Goal: Task Accomplishment & Management: Manage account settings

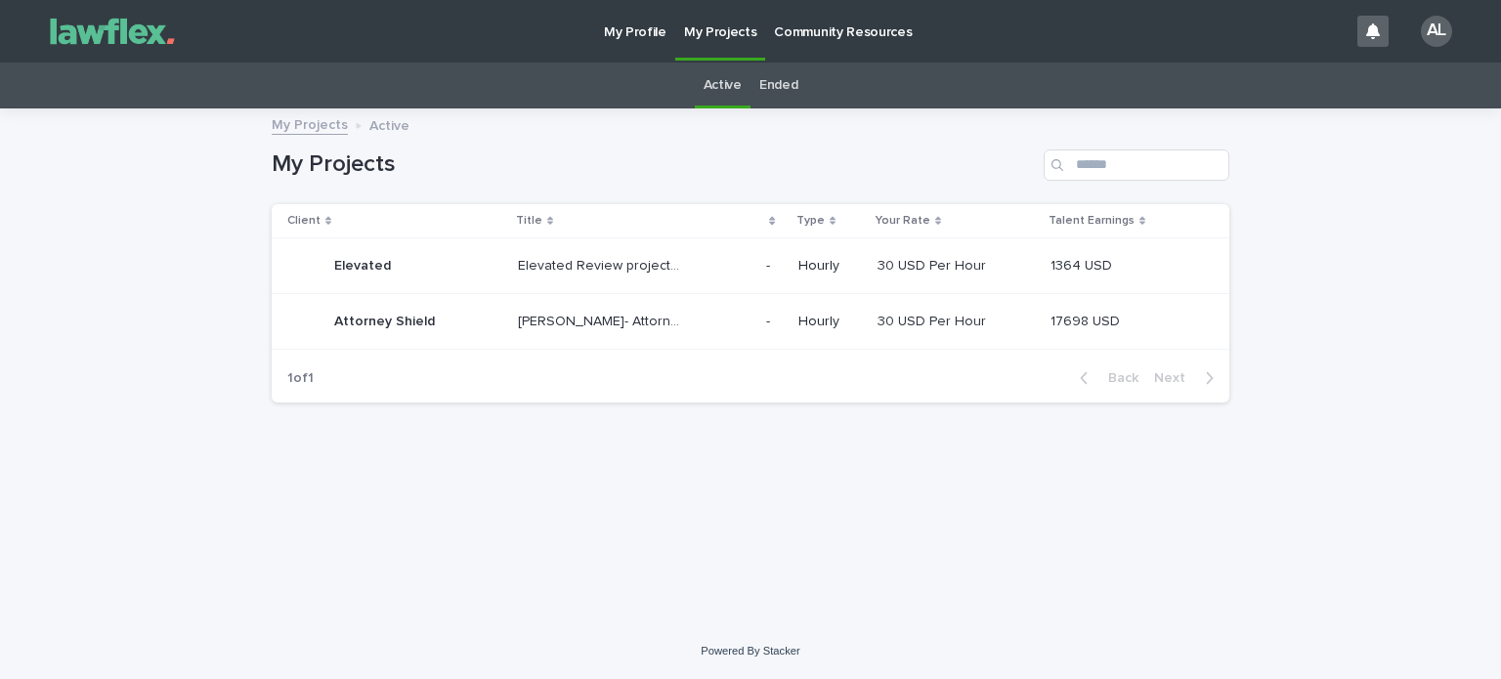
click at [368, 321] on p "Attorney Shield" at bounding box center [386, 320] width 105 height 21
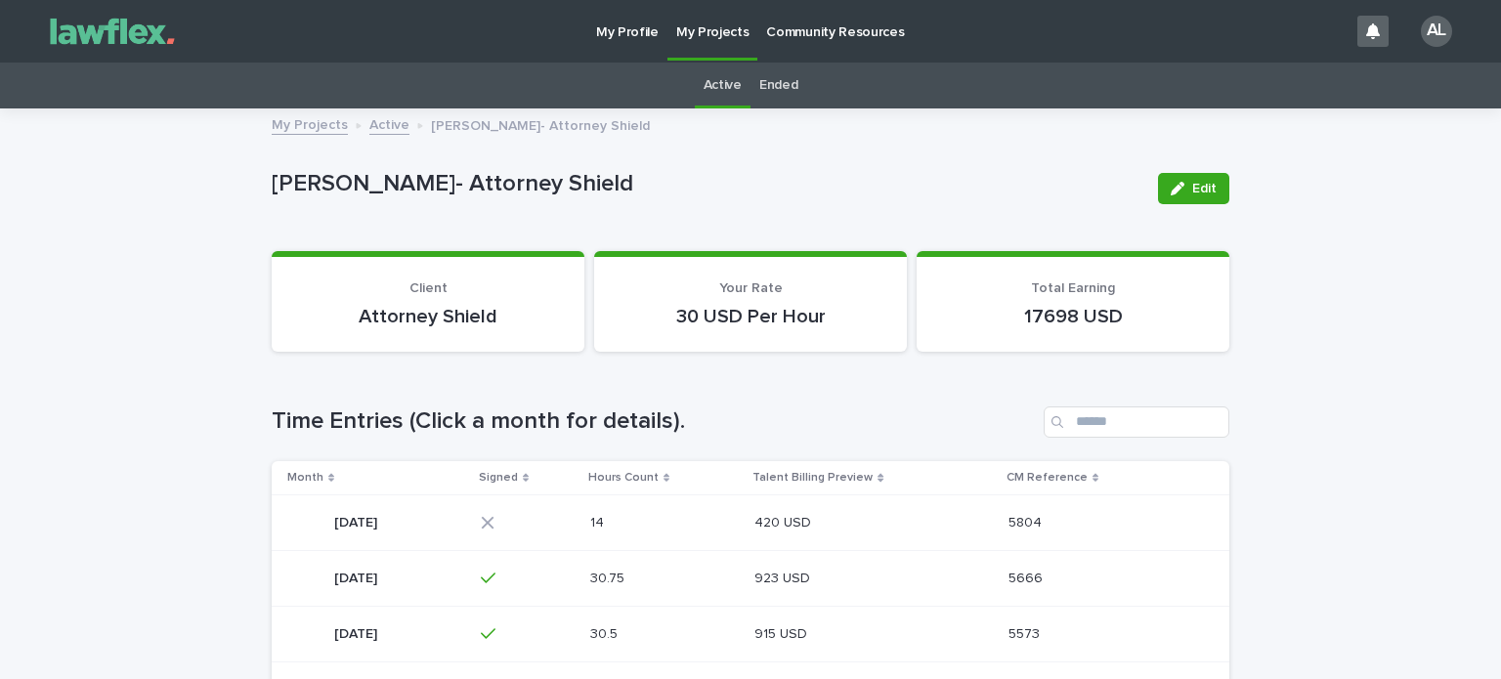
click at [370, 523] on p "[DATE]" at bounding box center [357, 521] width 47 height 21
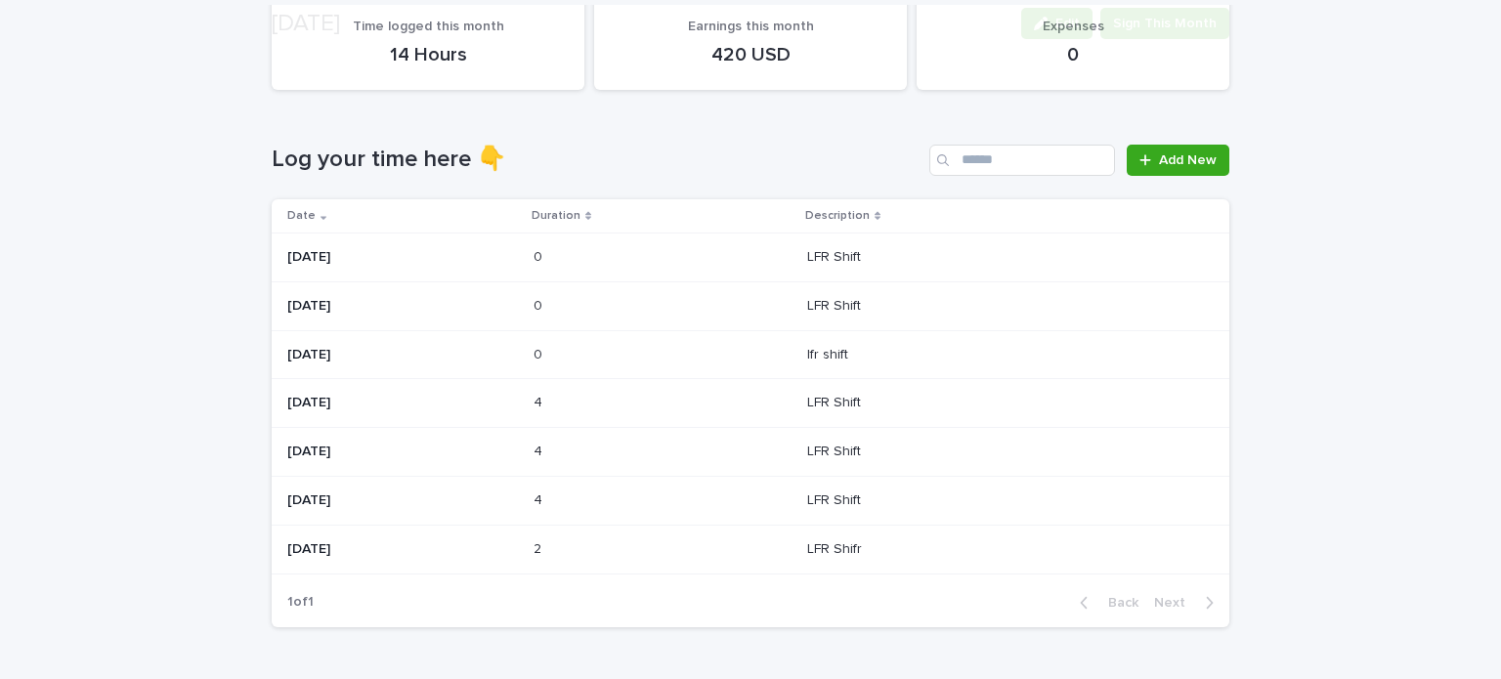
scroll to position [214, 0]
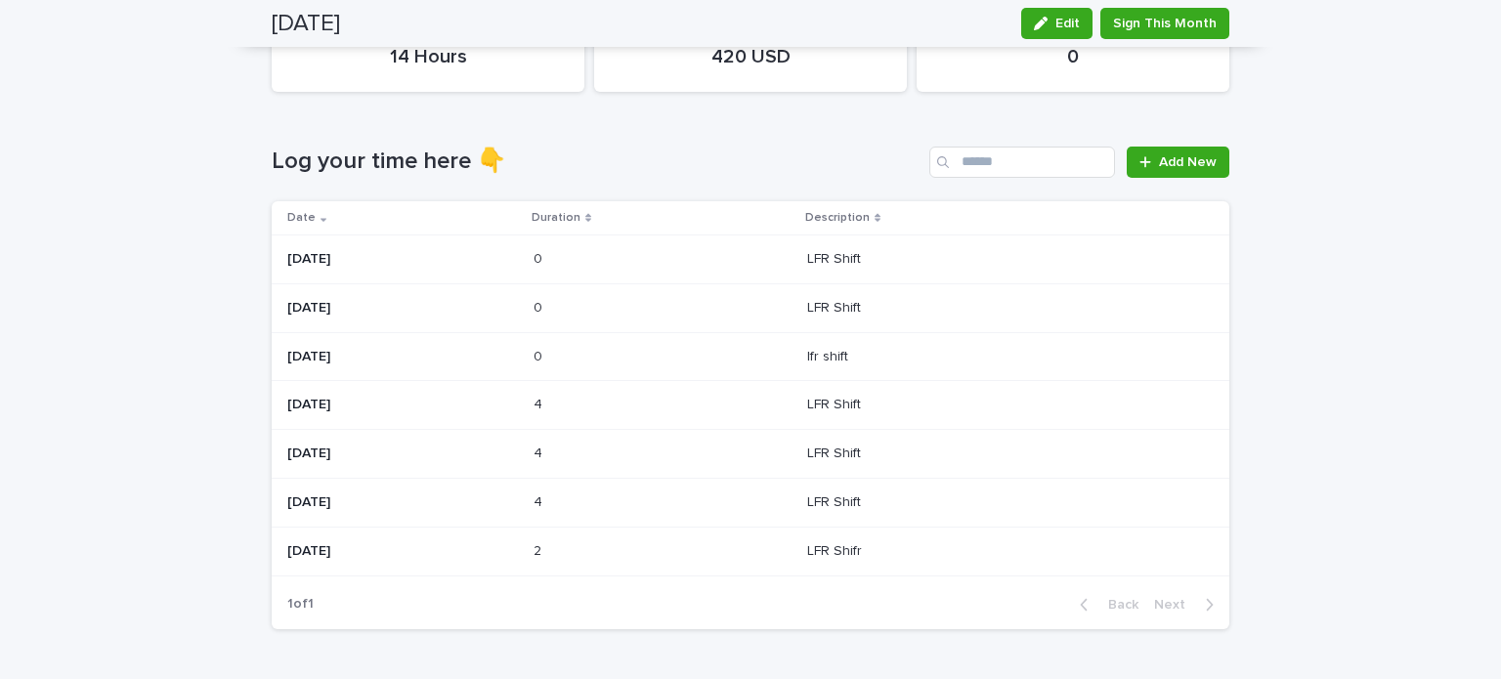
click at [294, 349] on p "[DATE]" at bounding box center [402, 357] width 231 height 17
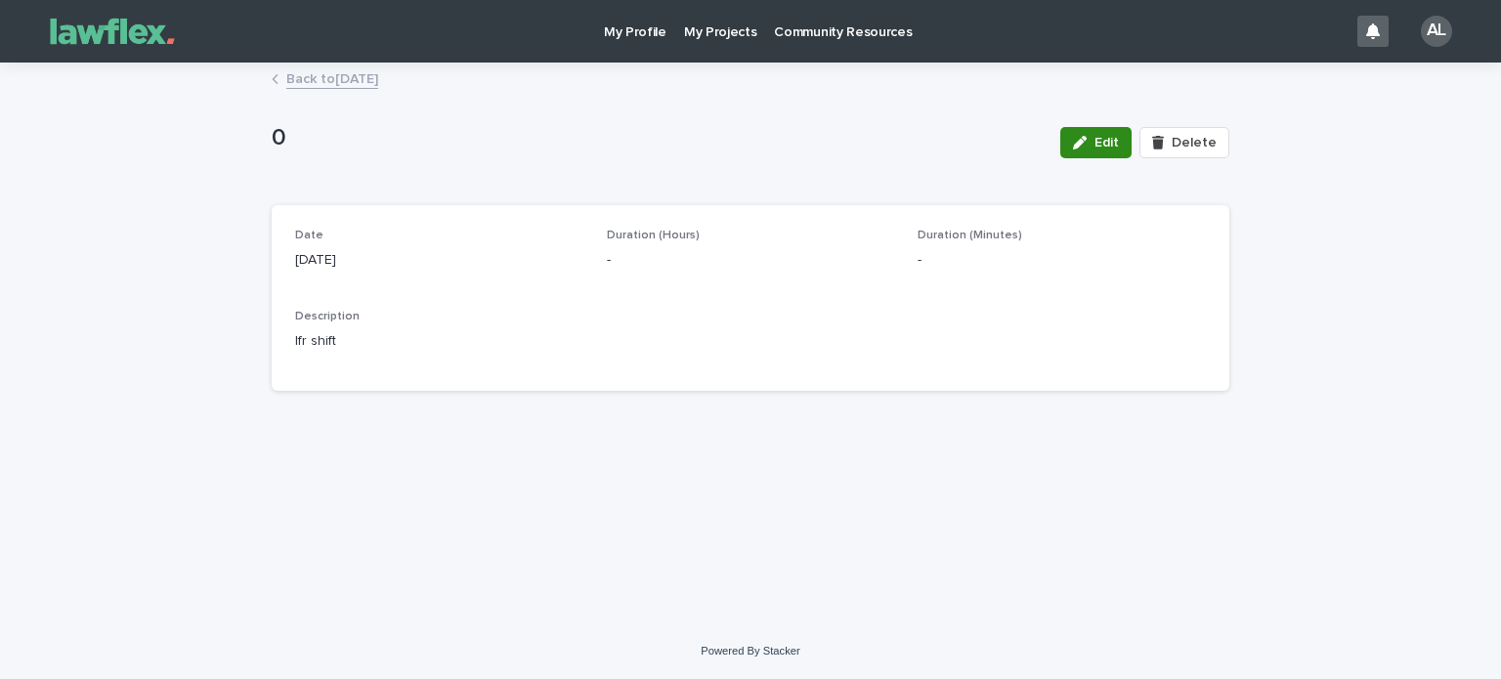
click at [1081, 138] on icon "button" at bounding box center [1080, 143] width 14 height 14
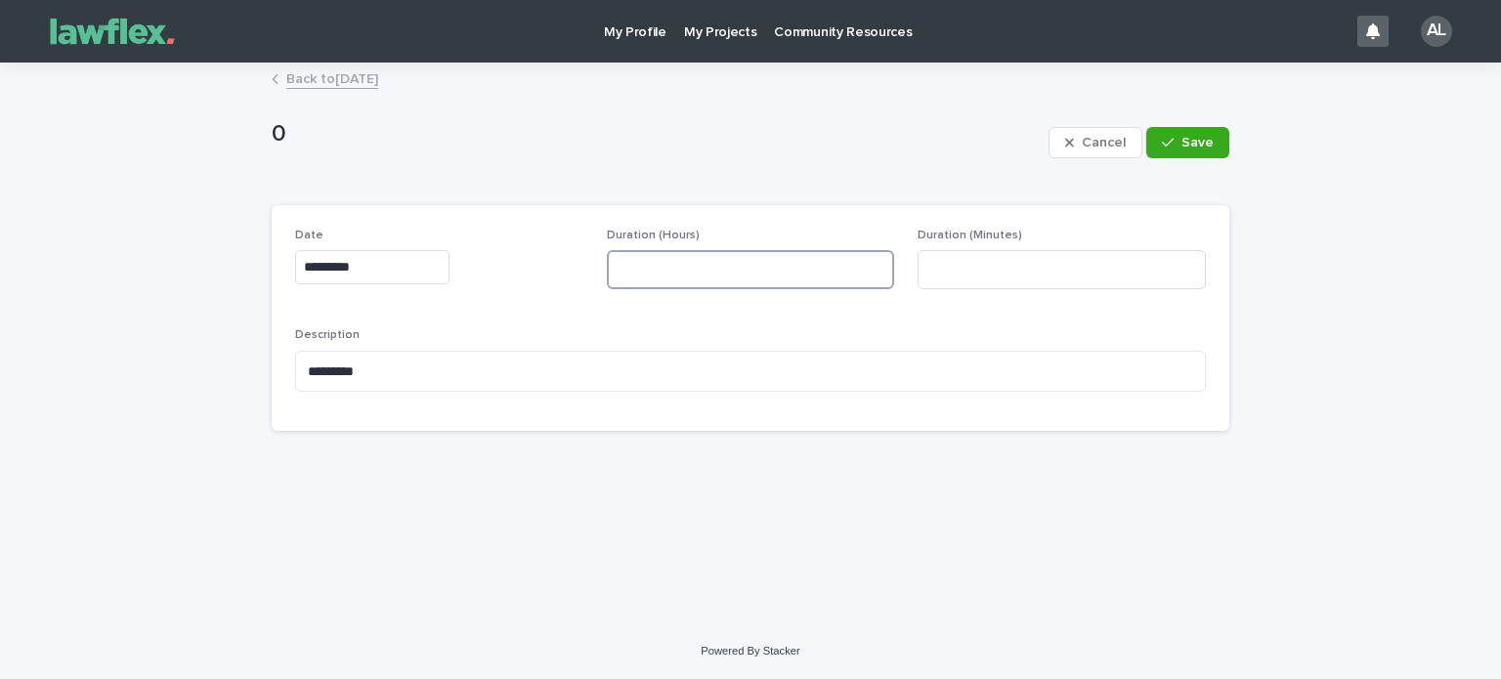
click at [651, 264] on input at bounding box center [751, 269] width 288 height 39
type input "*"
click at [1005, 288] on input at bounding box center [1062, 269] width 288 height 39
type input "**"
click at [1207, 137] on span "Save" at bounding box center [1197, 143] width 32 height 14
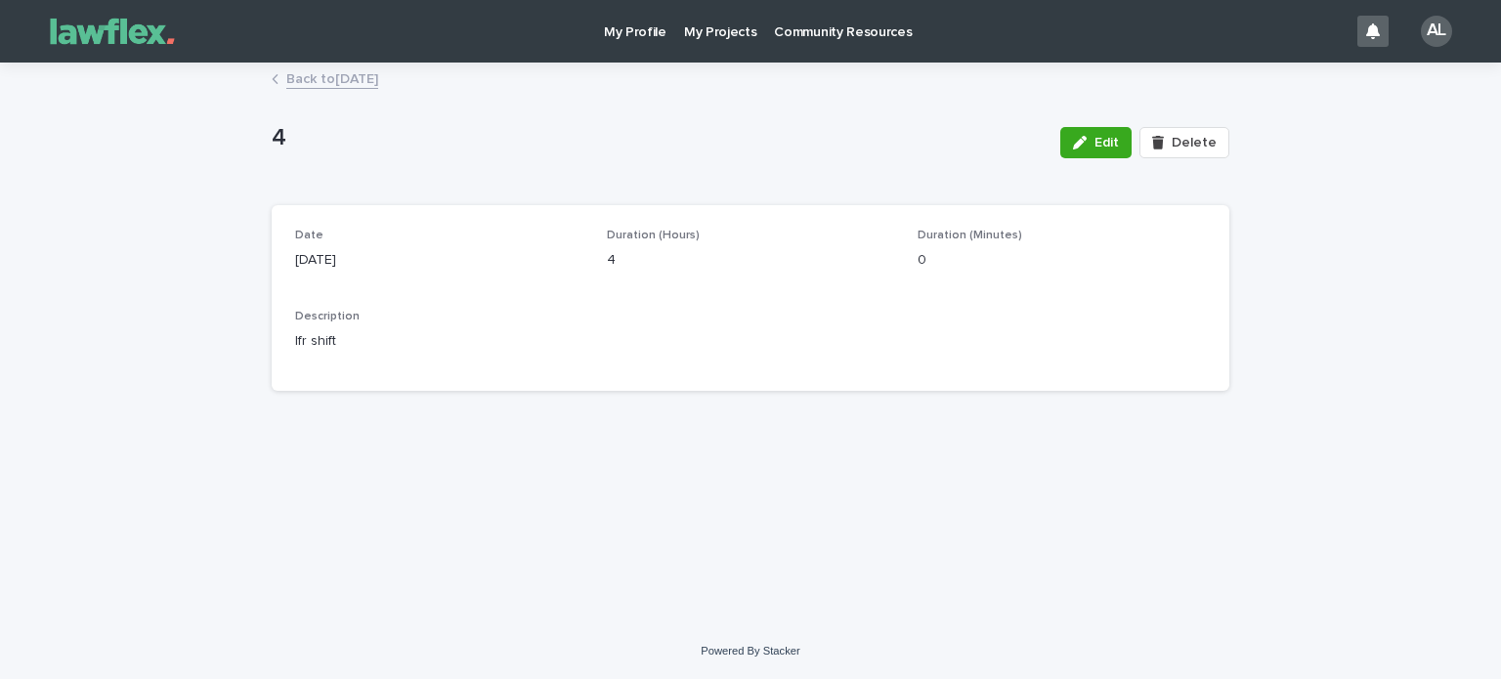
click at [1045, 515] on div "Loading... Saving… Loading... Saving… 4 Edit Delete 4 Edit Delete Sorry, there …" at bounding box center [750, 319] width 977 height 510
